Goal: Task Accomplishment & Management: Manage account settings

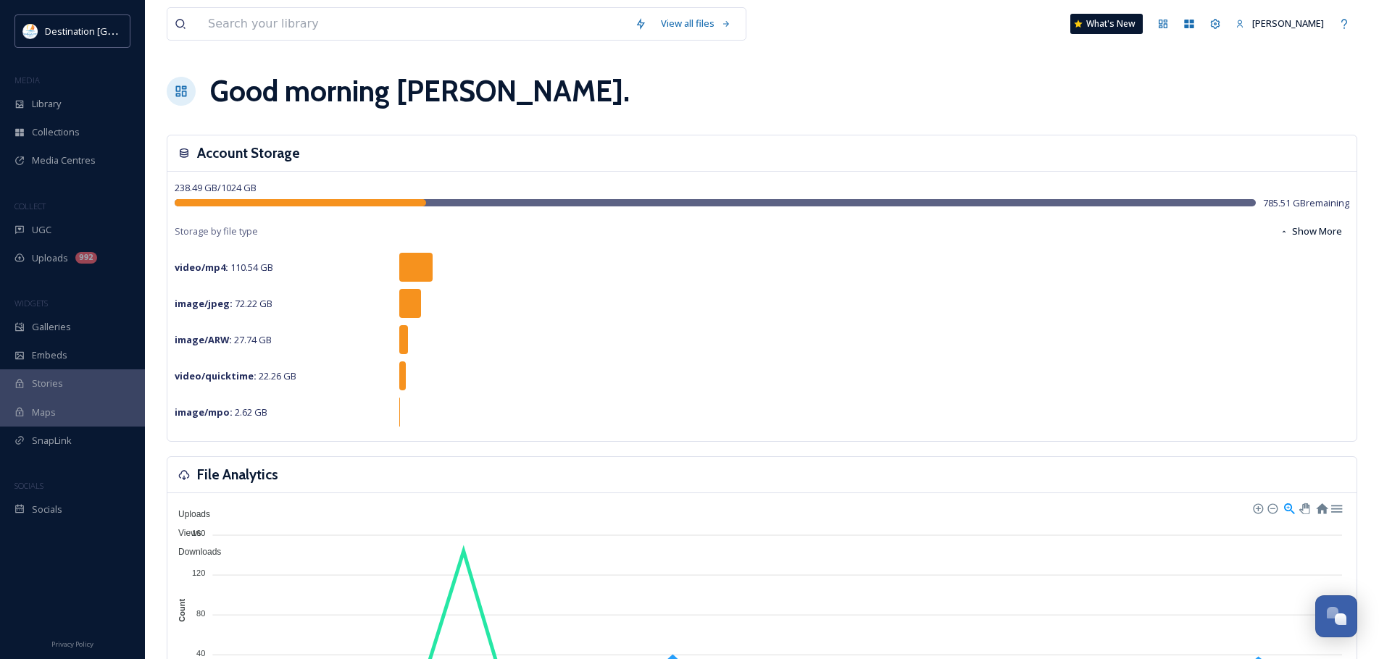
scroll to position [5924, 0]
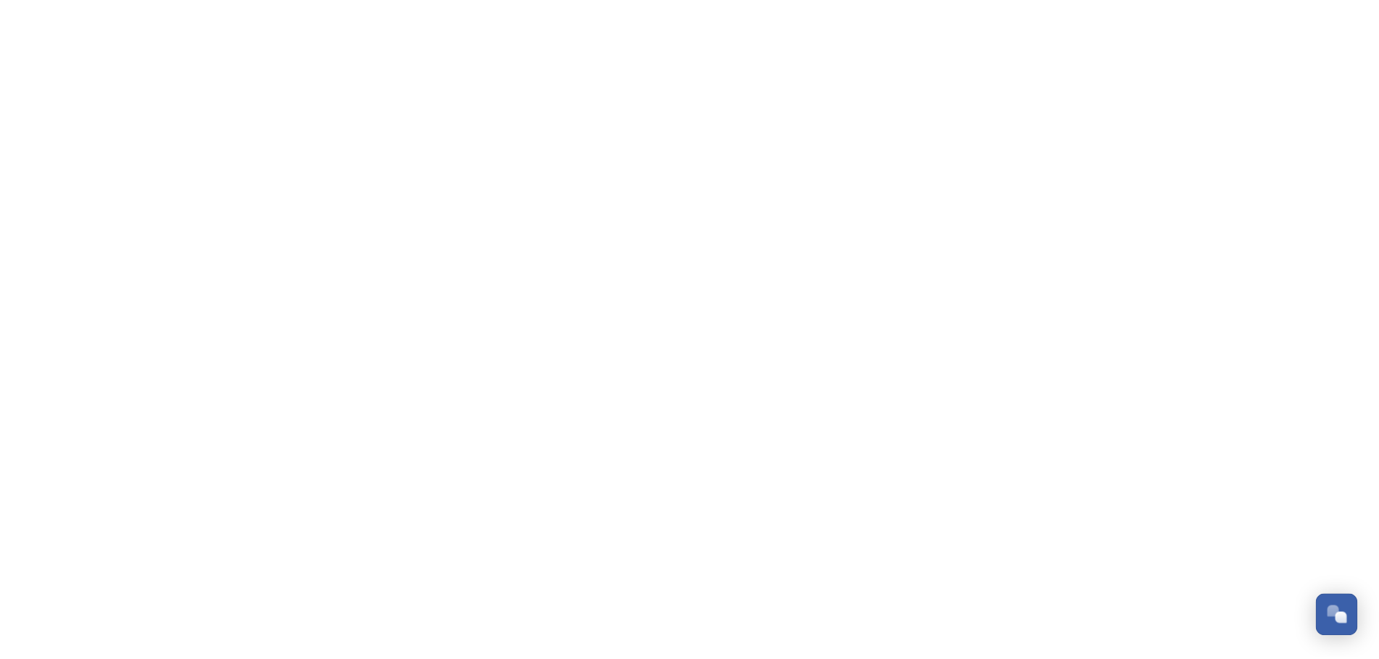
scroll to position [5924, 0]
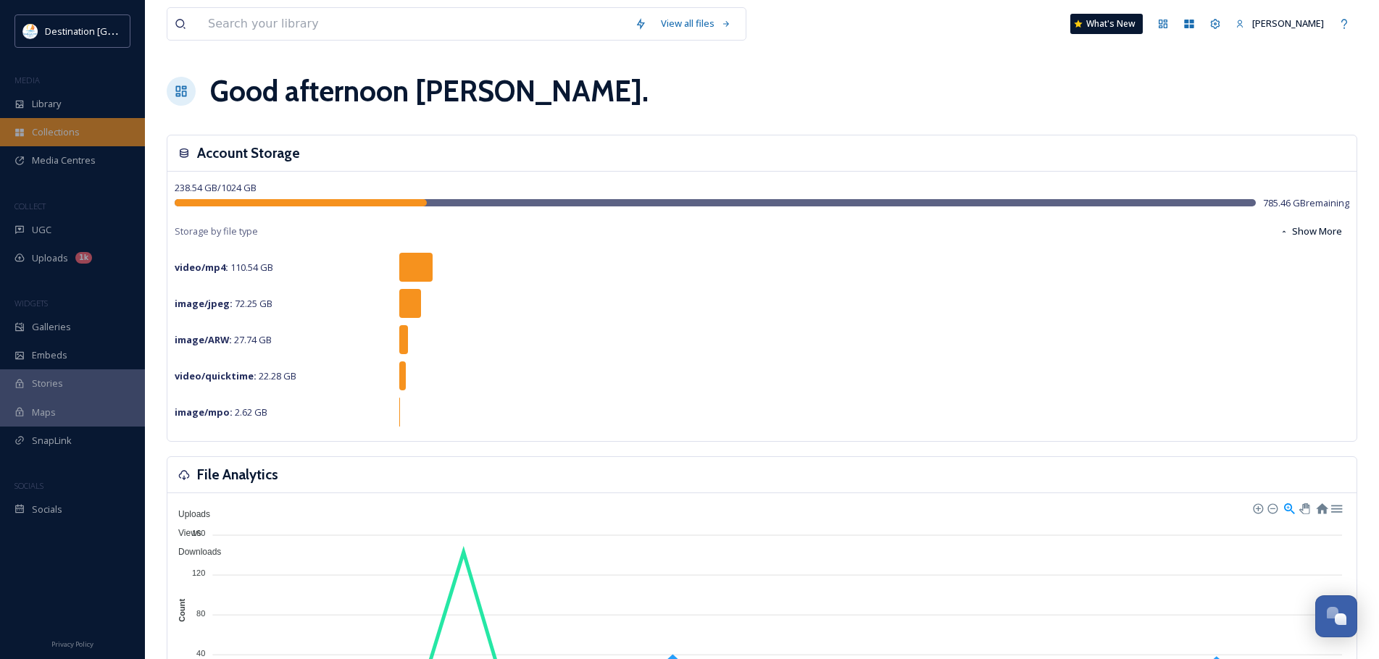
click at [71, 128] on span "Collections" at bounding box center [56, 132] width 48 height 14
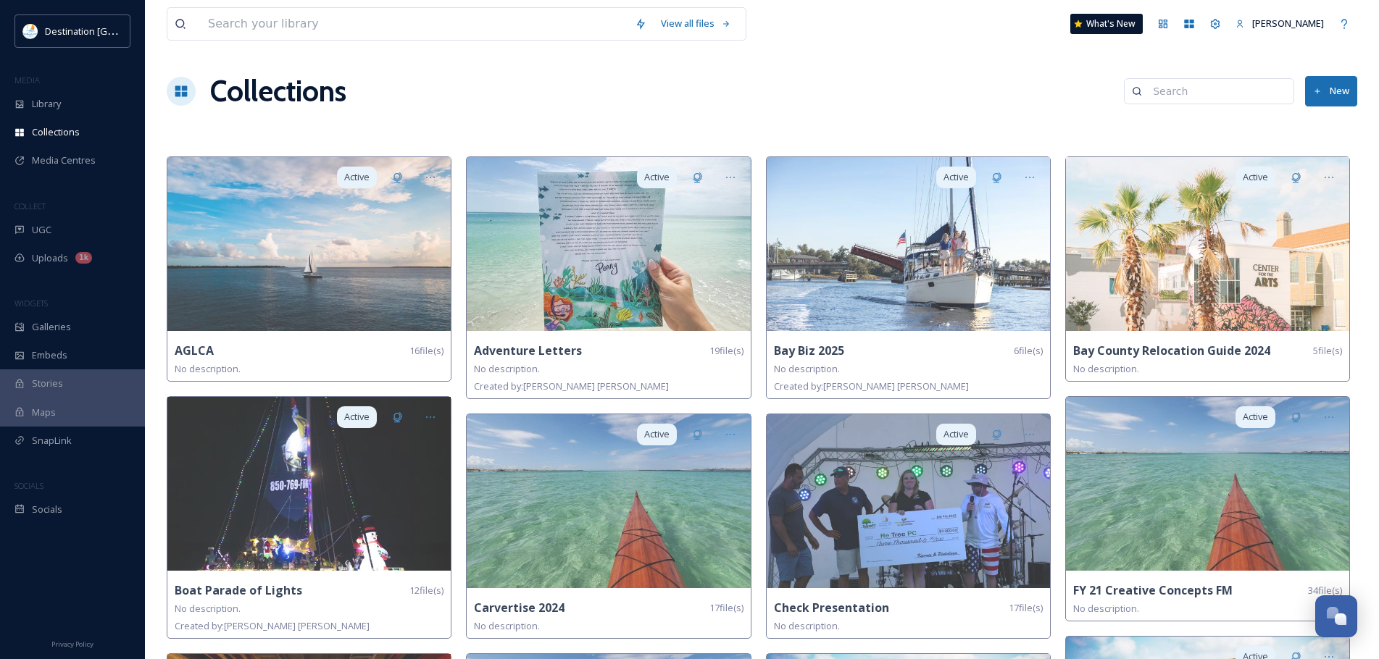
click at [1341, 99] on button "New" at bounding box center [1331, 91] width 52 height 30
click at [121, 105] on div "Library" at bounding box center [72, 104] width 145 height 28
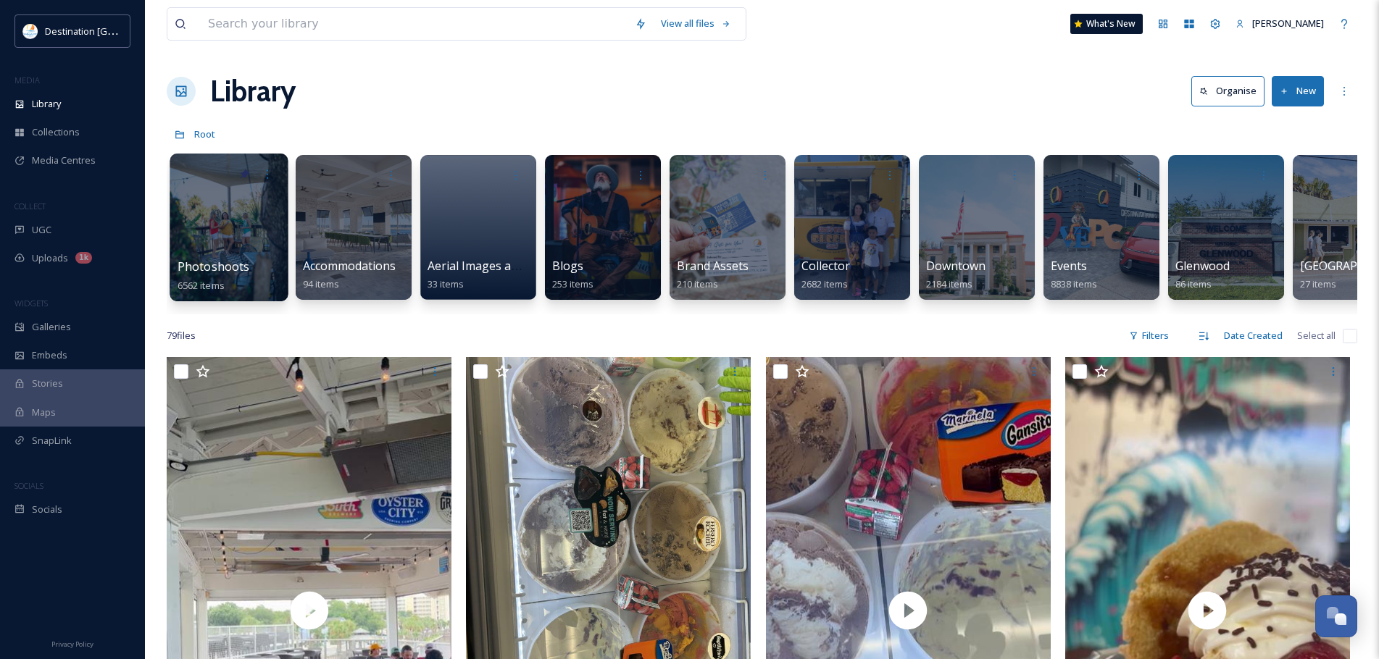
click at [218, 214] on div at bounding box center [229, 228] width 118 height 148
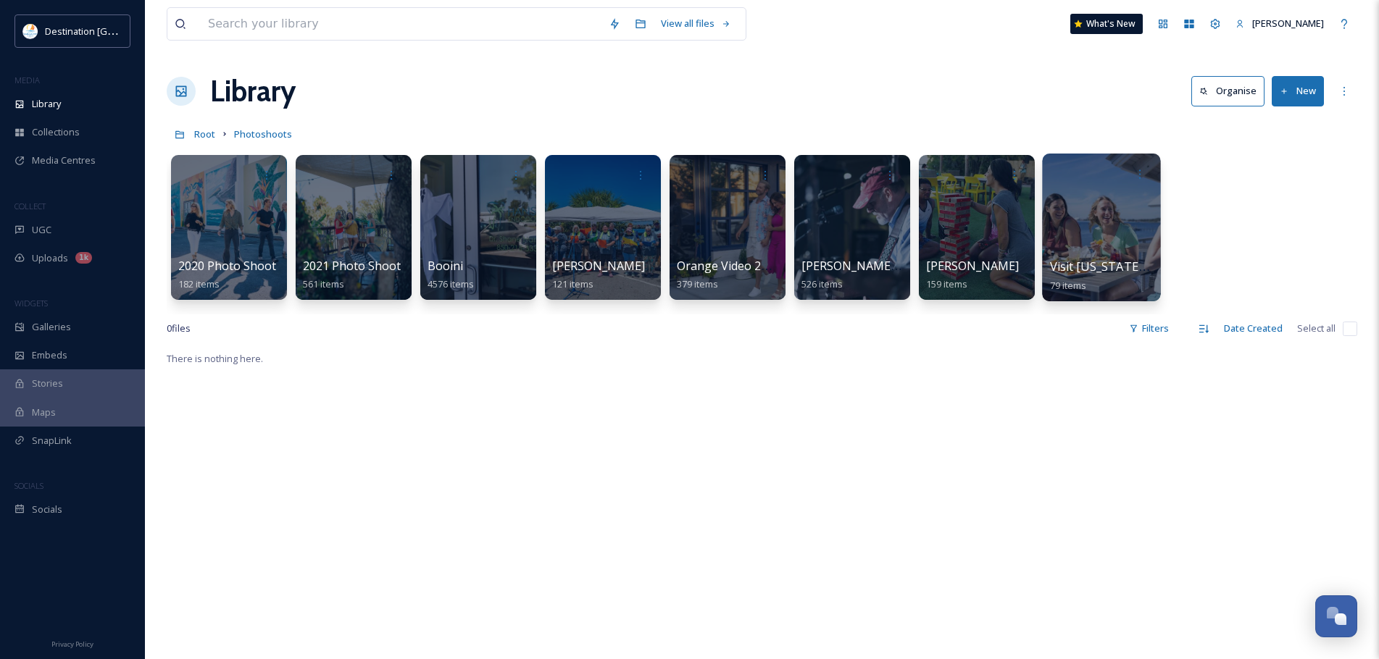
click at [1099, 227] on div at bounding box center [1101, 228] width 118 height 148
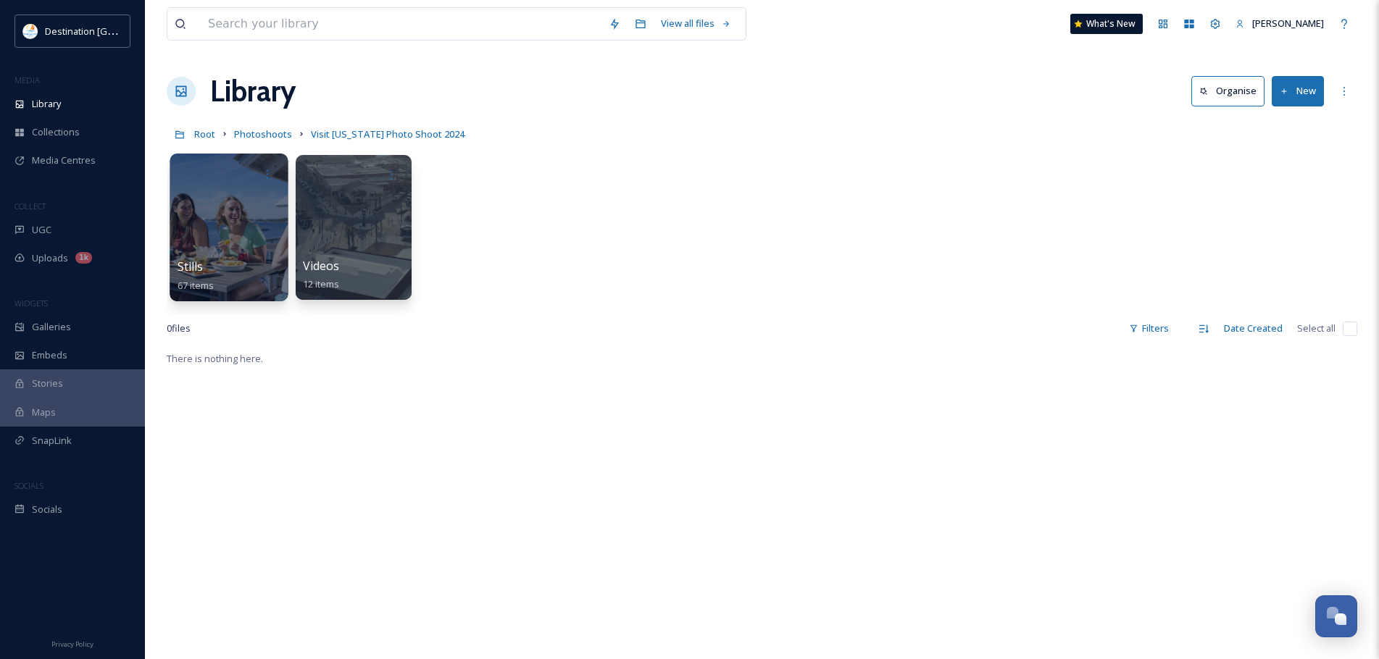
click at [235, 219] on div at bounding box center [229, 228] width 118 height 148
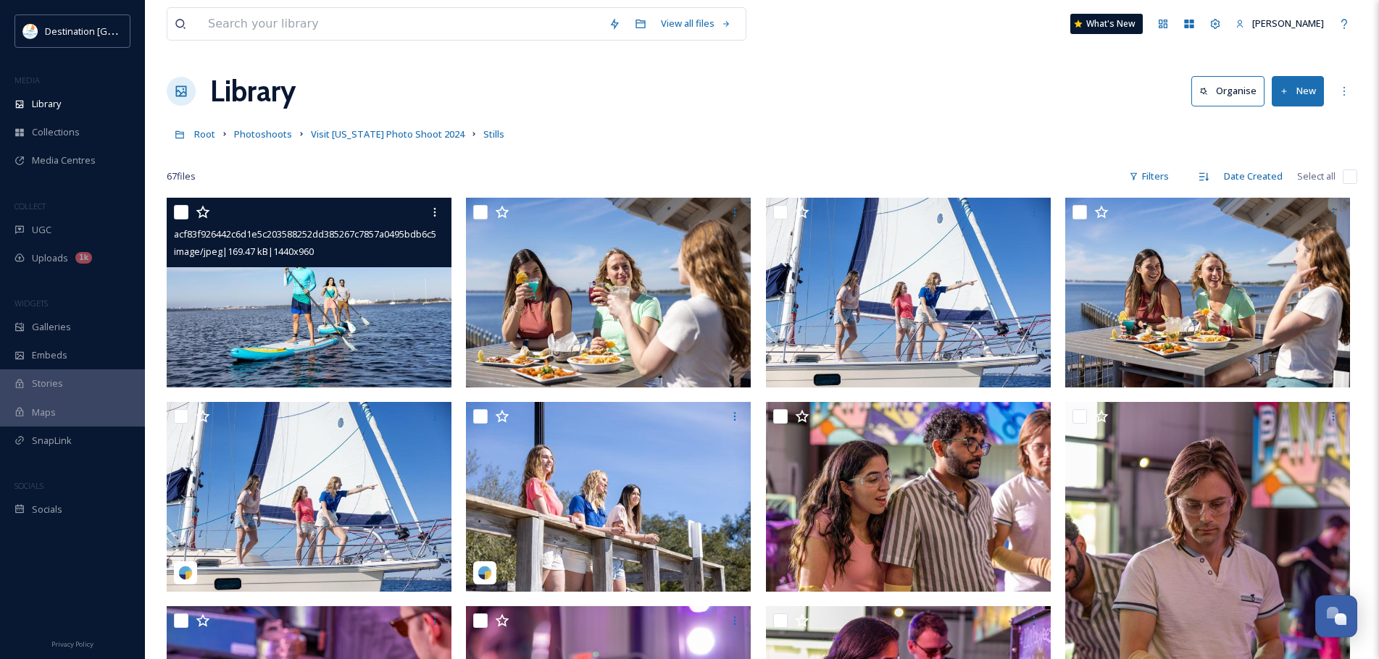
click at [179, 217] on input "checkbox" at bounding box center [181, 212] width 14 height 14
checkbox input "true"
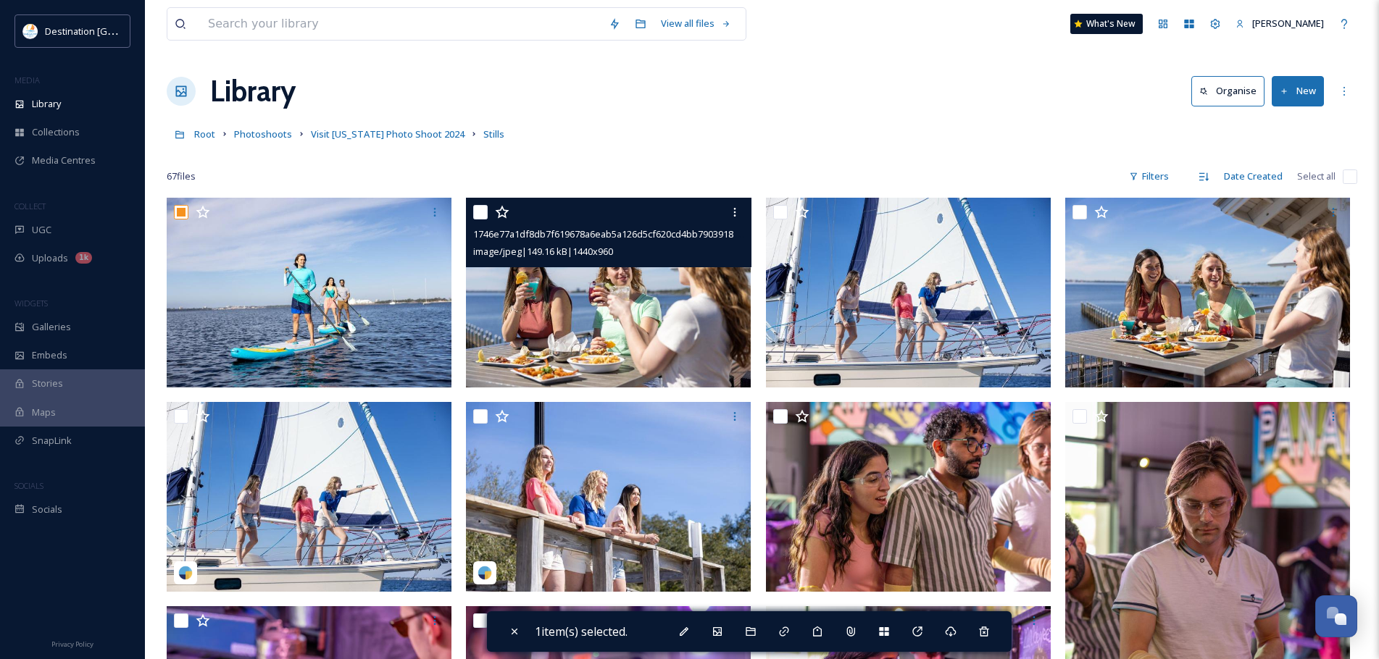
click at [484, 212] on input "checkbox" at bounding box center [480, 212] width 14 height 14
checkbox input "true"
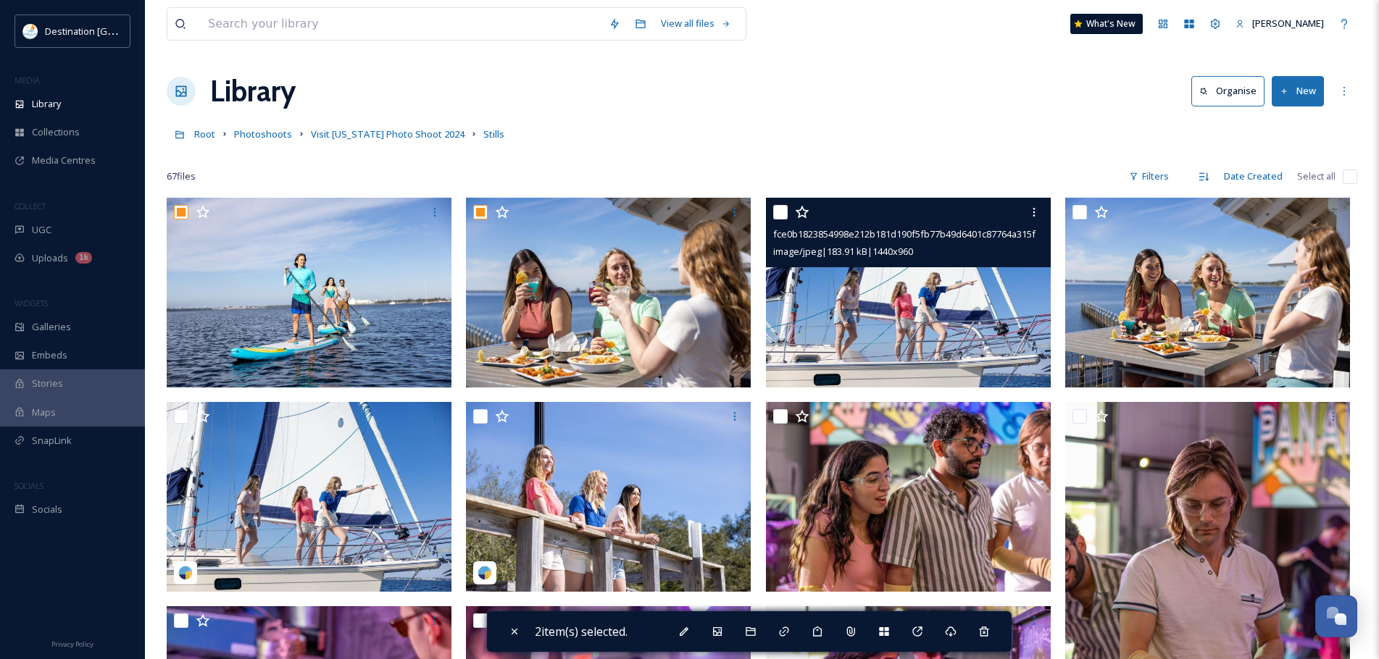
click at [779, 214] on input "checkbox" at bounding box center [780, 212] width 14 height 14
checkbox input "true"
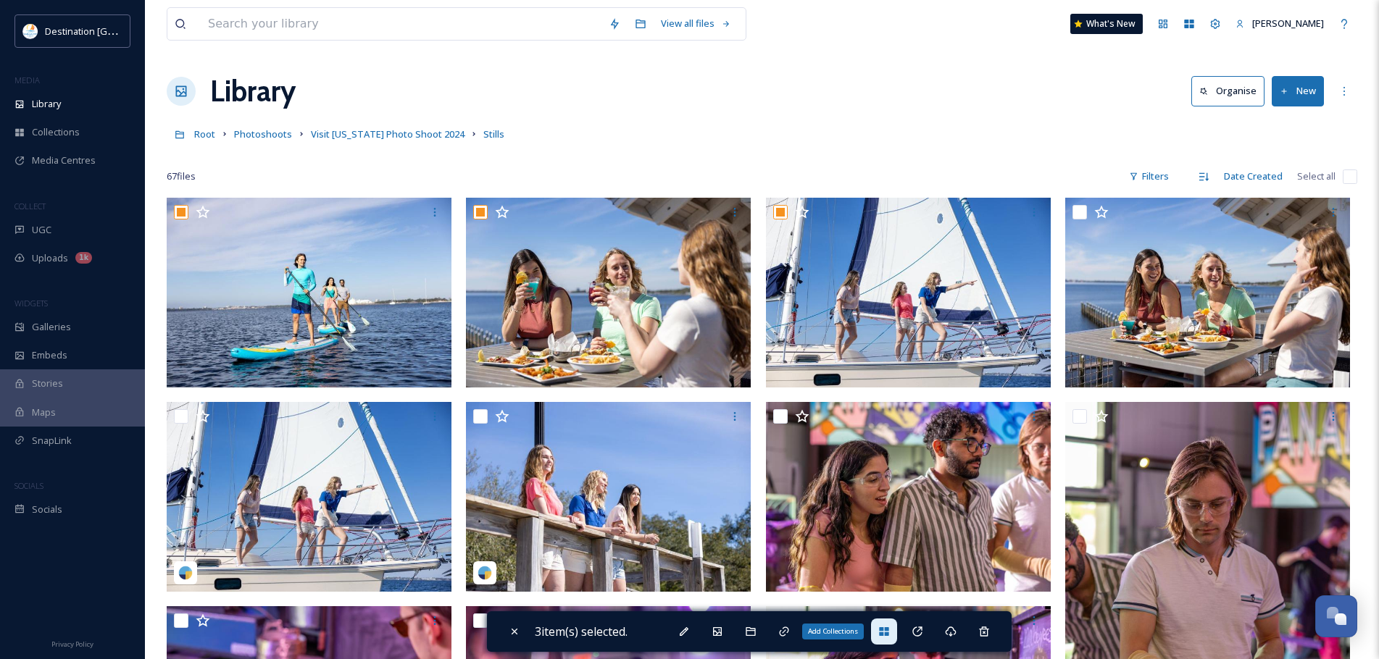
click at [888, 636] on icon at bounding box center [883, 632] width 9 height 9
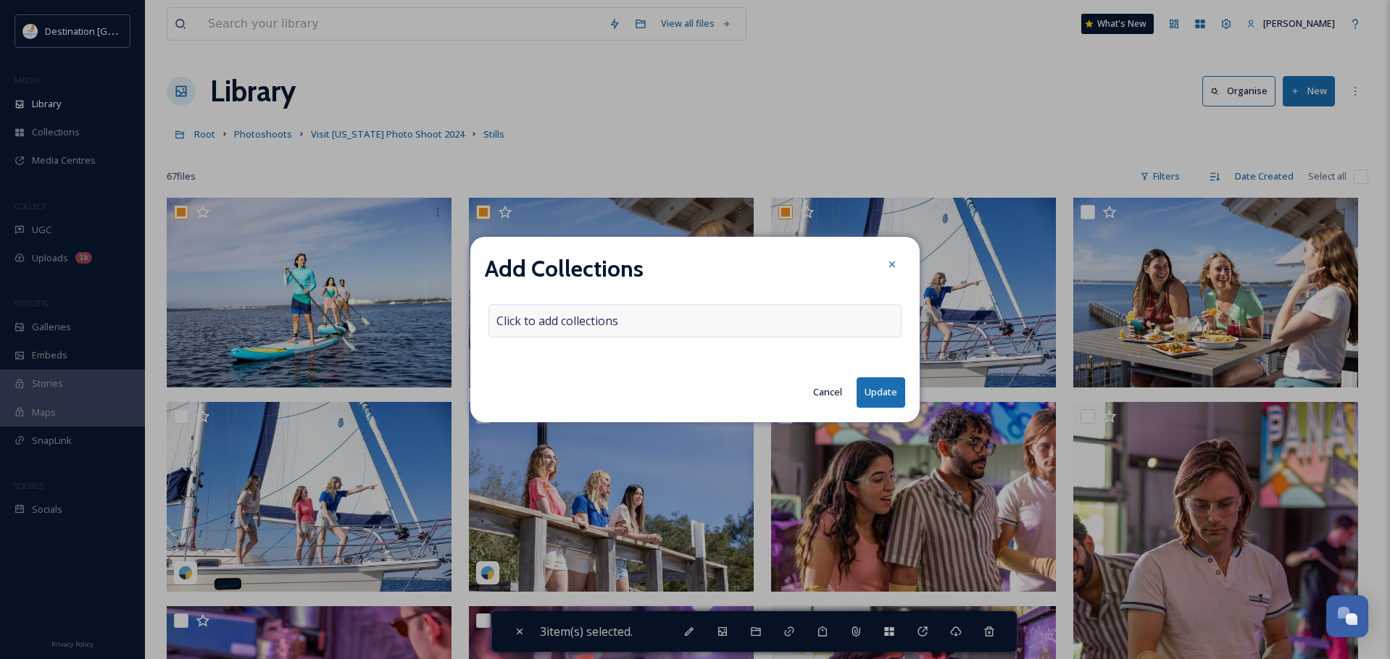
click at [578, 328] on span "Click to add collections" at bounding box center [557, 320] width 122 height 17
click at [575, 325] on input at bounding box center [568, 321] width 159 height 32
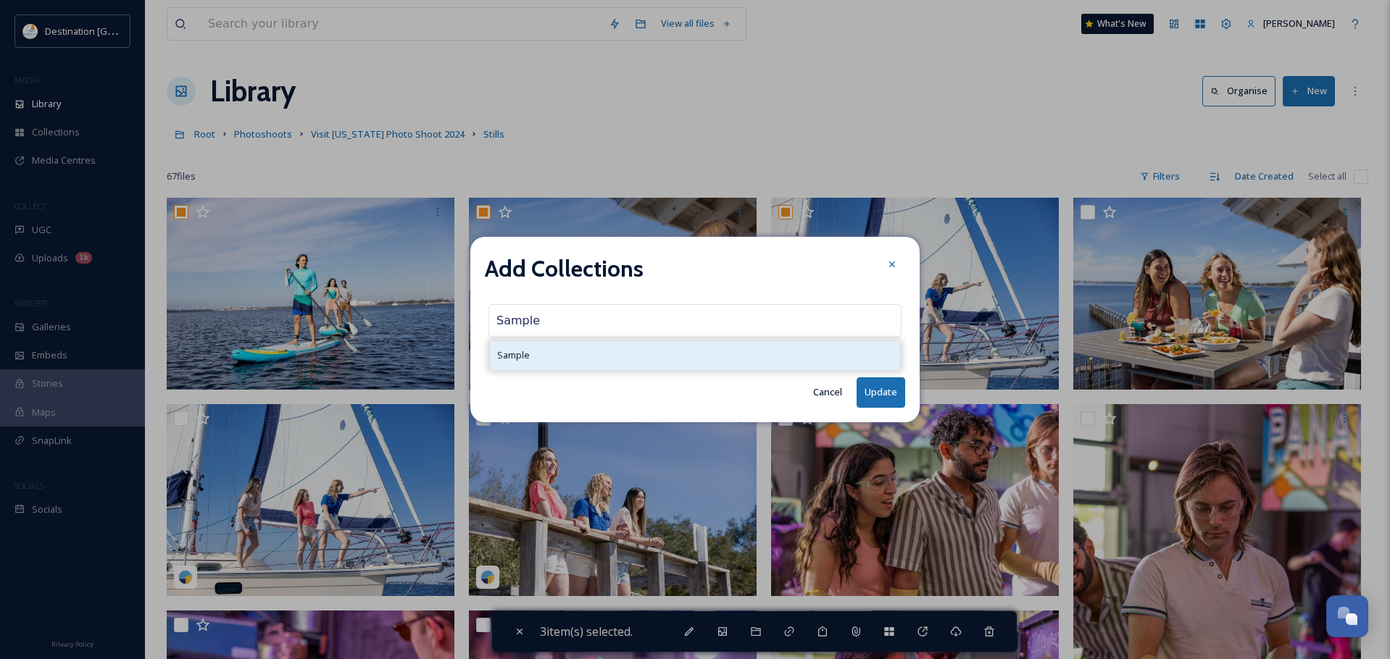
type input "Sample"
click at [551, 359] on div "Sample" at bounding box center [695, 355] width 410 height 28
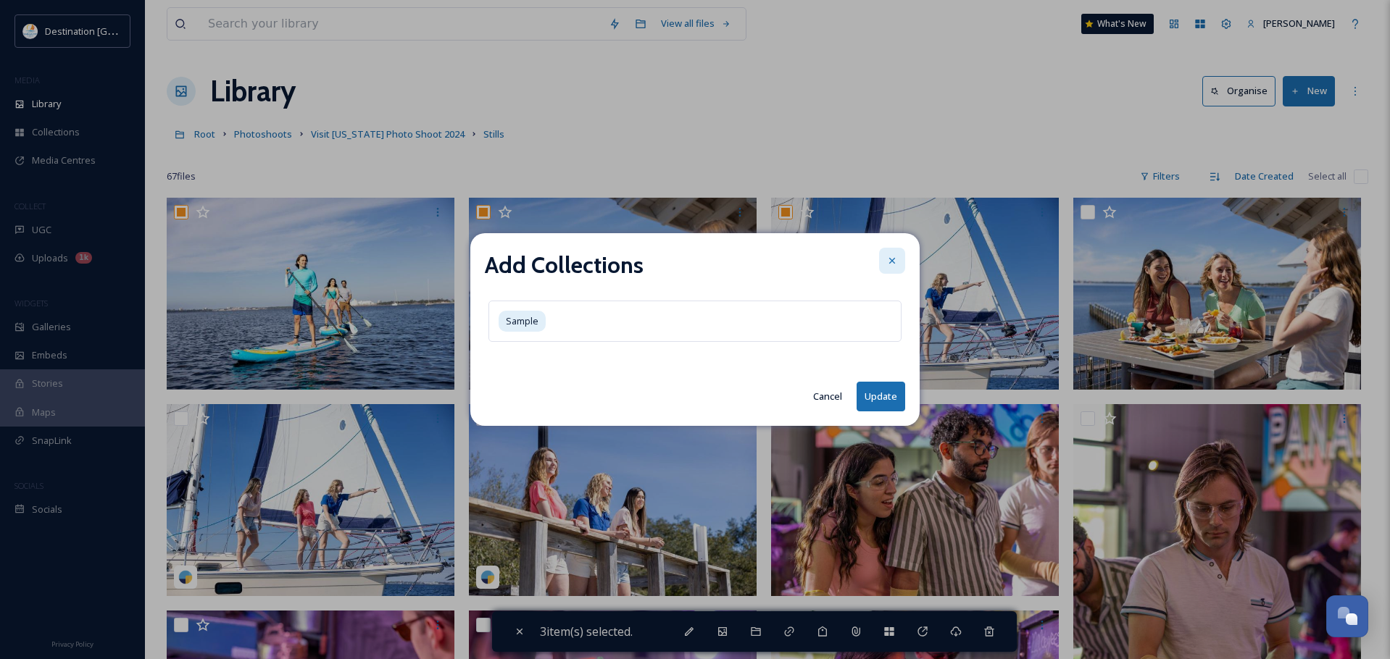
click at [886, 261] on icon at bounding box center [892, 261] width 12 height 12
